Goal: Check status

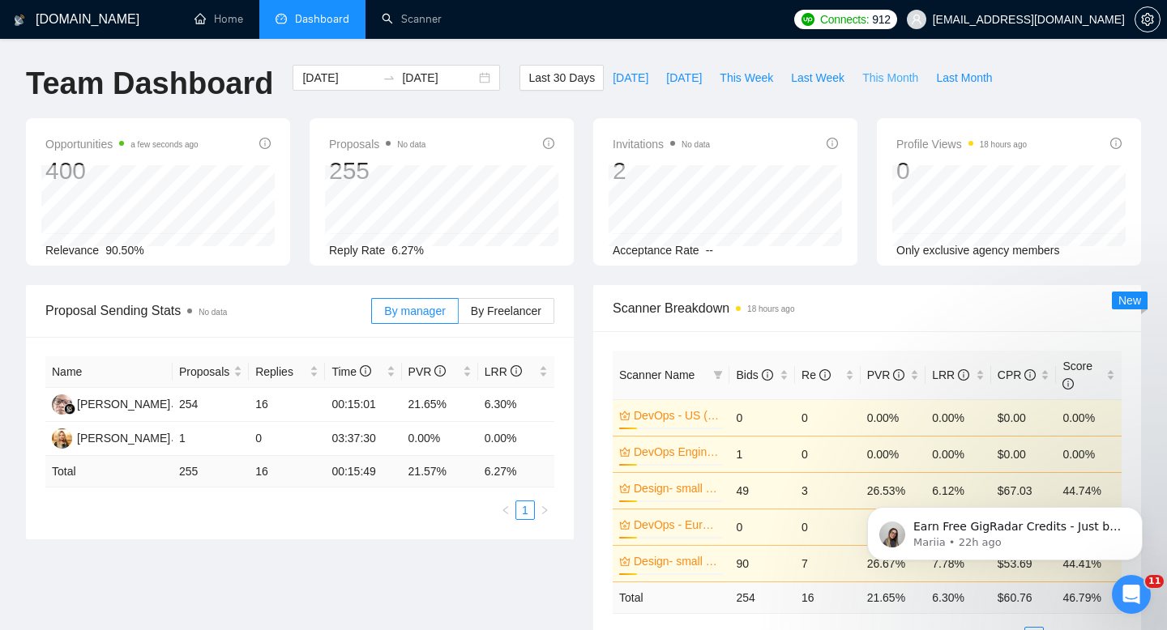
click at [911, 83] on span "This Month" at bounding box center [890, 78] width 56 height 18
type input "[DATE]"
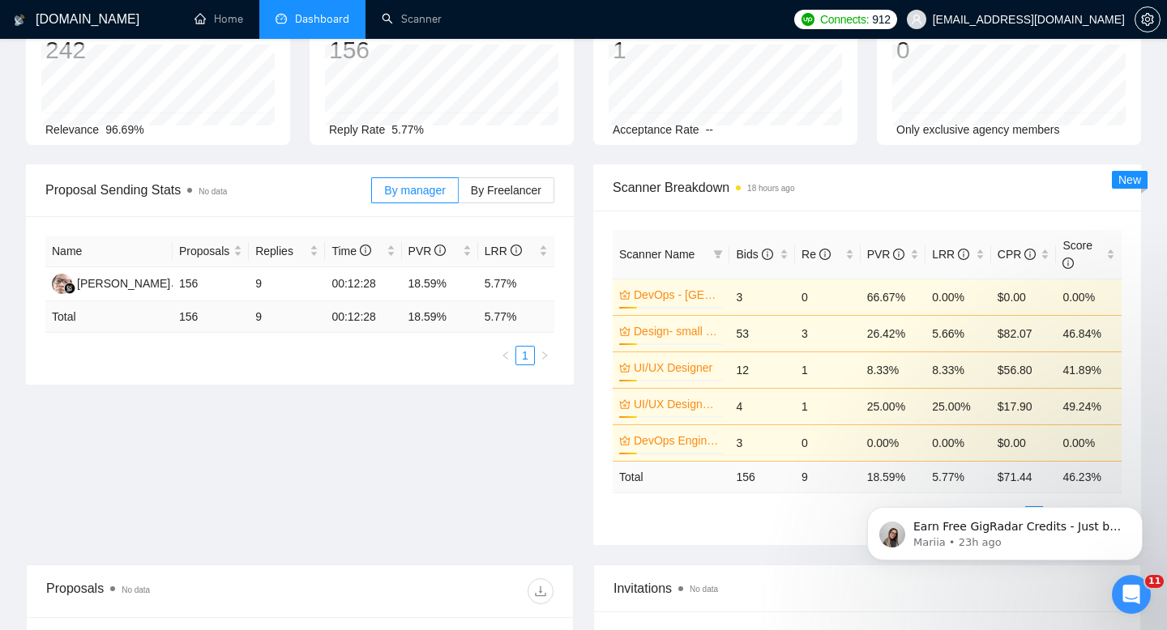
scroll to position [119, 0]
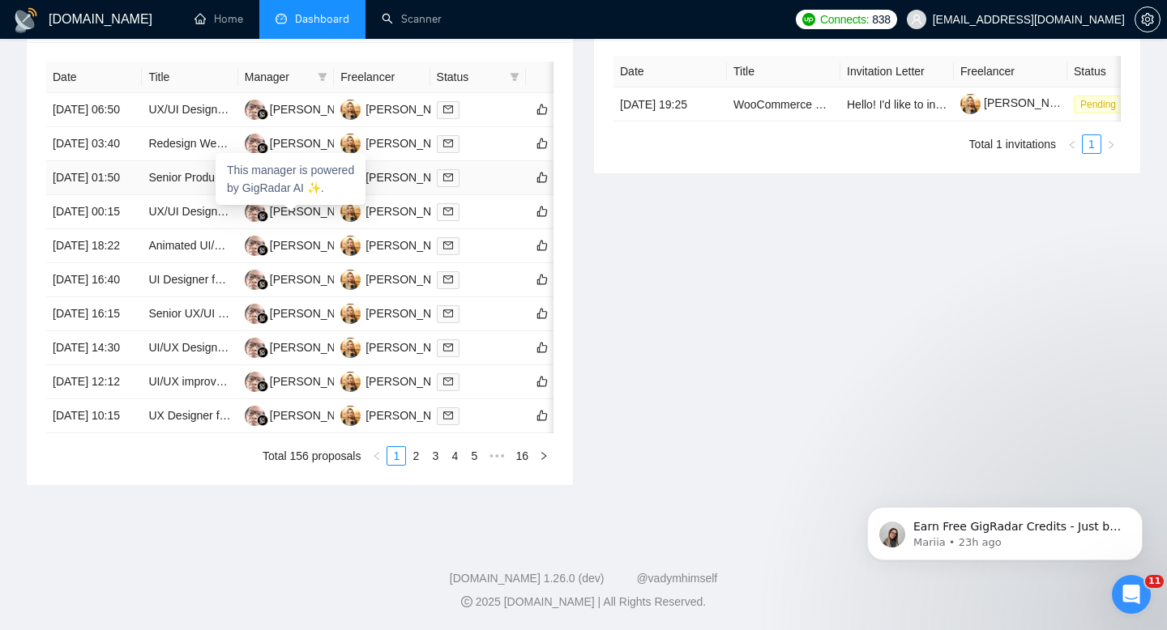
scroll to position [850, 0]
click at [418, 459] on link "2" at bounding box center [416, 456] width 18 height 18
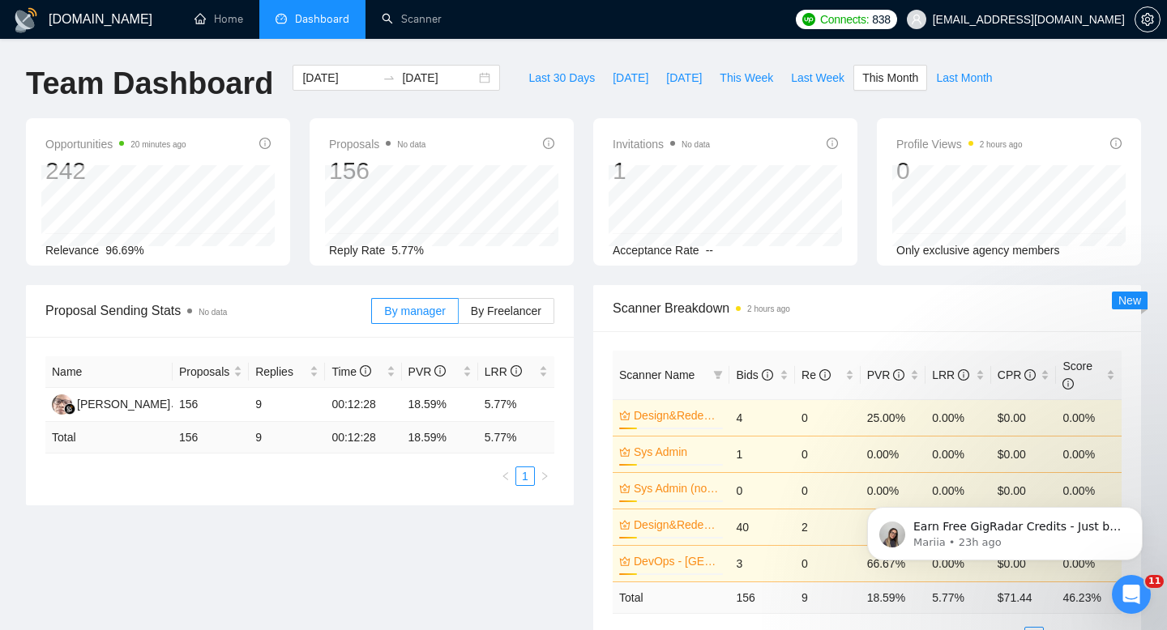
click at [699, 102] on div "Last 30 Days Today Yesterday This Week Last Week This Month Last Month" at bounding box center [760, 91] width 501 height 53
click at [845, 94] on div "Last 30 Days Today Yesterday This Week Last Week This Month Last Month" at bounding box center [760, 91] width 501 height 53
click at [334, 76] on input "[DATE]" at bounding box center [339, 78] width 74 height 18
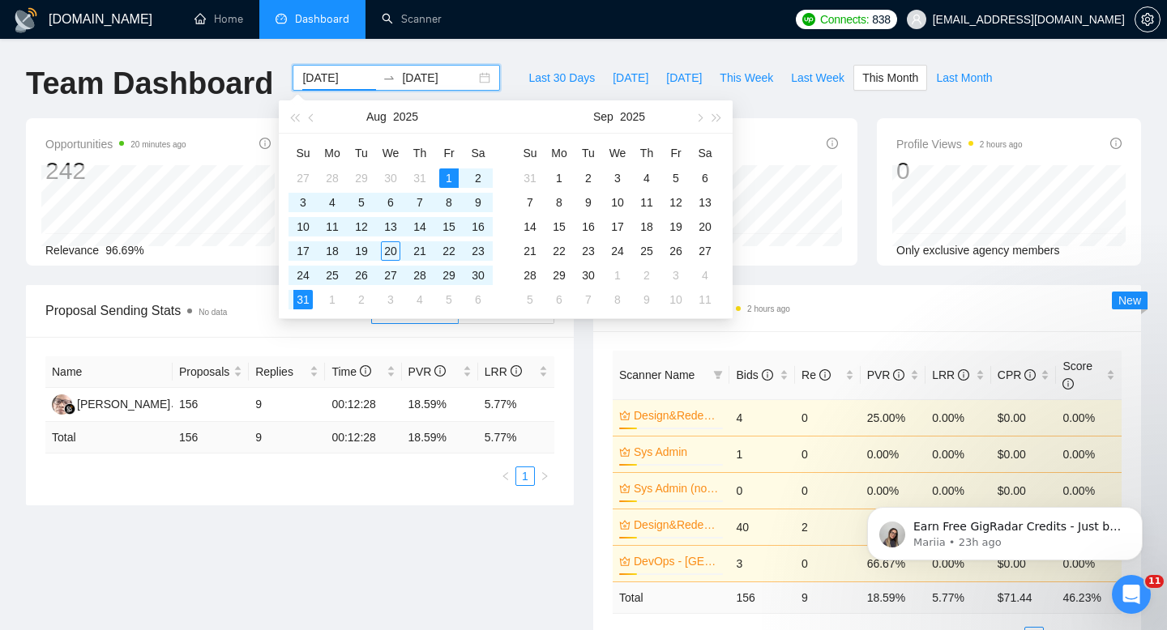
click at [313, 120] on span "button" at bounding box center [313, 117] width 8 height 8
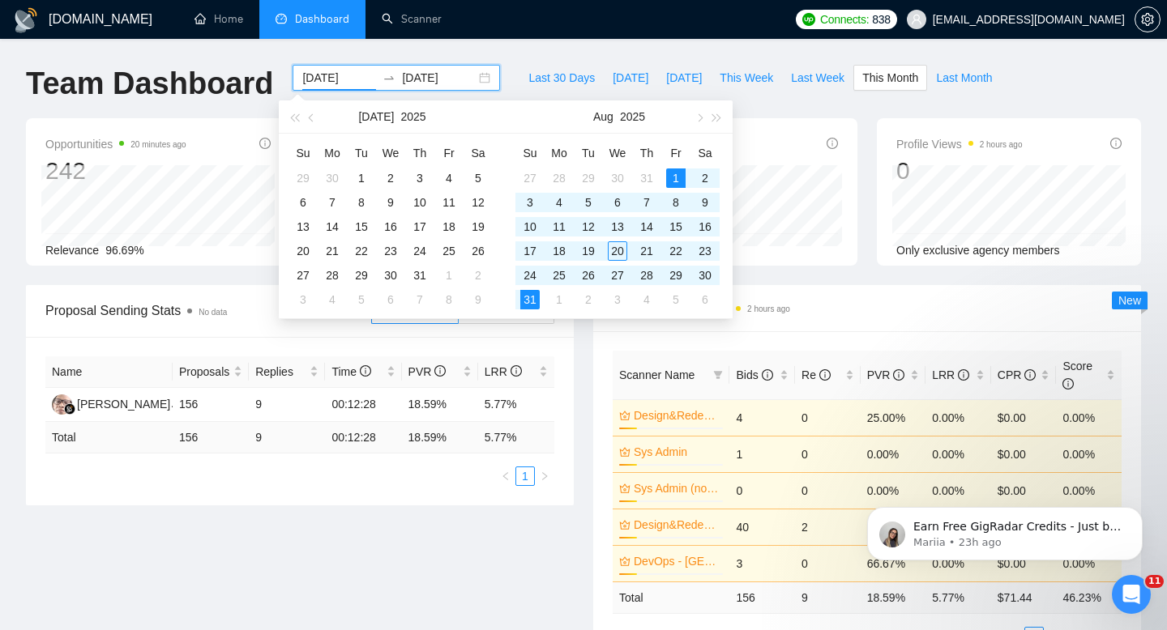
click at [313, 120] on span "button" at bounding box center [313, 117] width 8 height 8
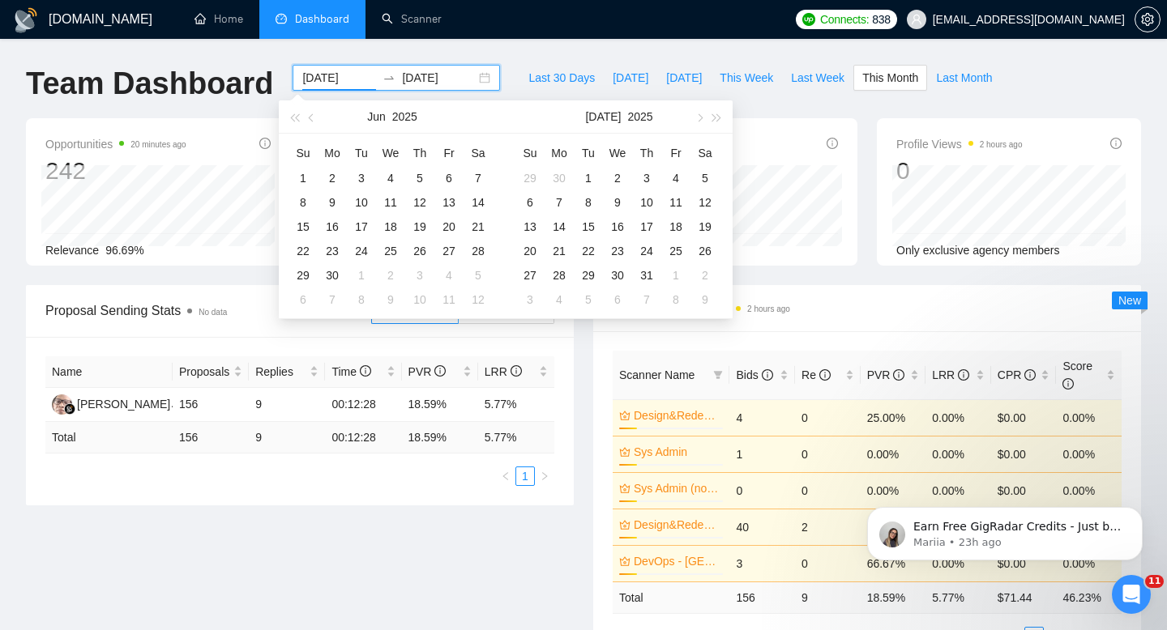
click at [313, 120] on span "button" at bounding box center [313, 117] width 8 height 8
type input "2025-05-14"
click at [386, 231] on div "14" at bounding box center [390, 226] width 19 height 19
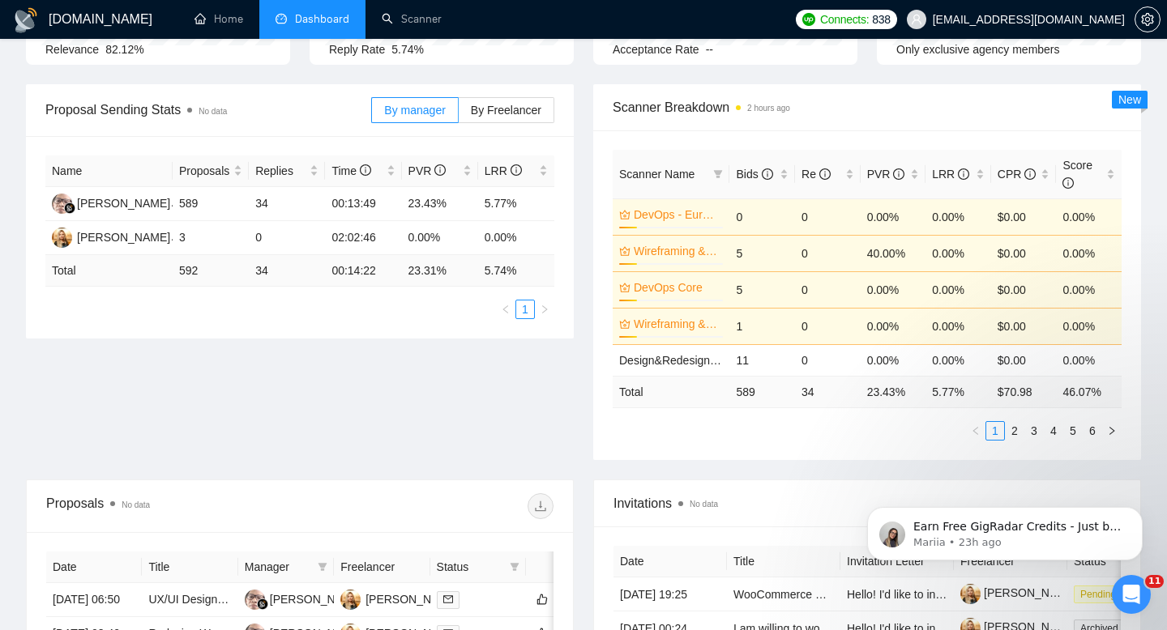
scroll to position [205, 0]
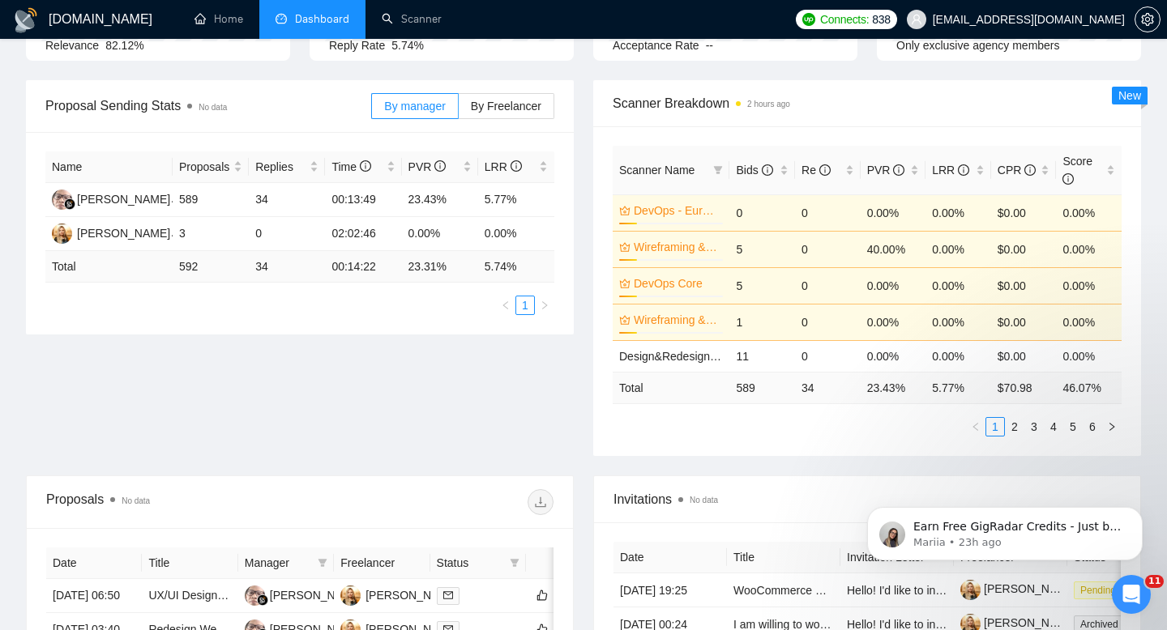
click at [417, 425] on div "Proposal Sending Stats No data By manager By Freelancer Name Proposals Replies …" at bounding box center [583, 277] width 1134 height 395
